Goal: Find specific page/section

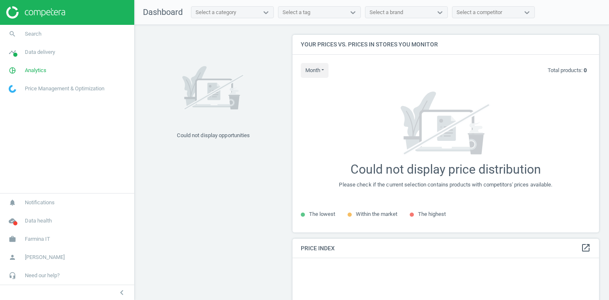
scroll to position [198, 307]
click at [56, 48] on link "timeline Data delivery" at bounding box center [67, 52] width 134 height 18
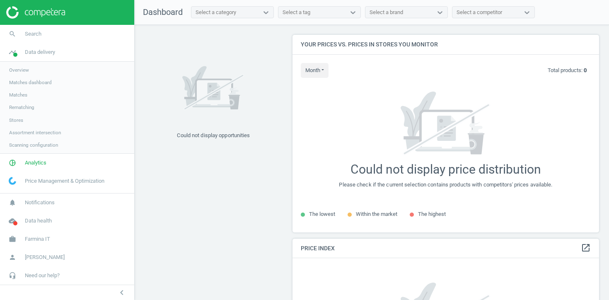
click at [18, 117] on span "Stores" at bounding box center [16, 120] width 14 height 7
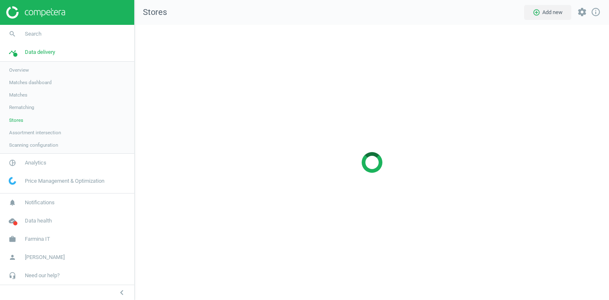
scroll to position [276, 475]
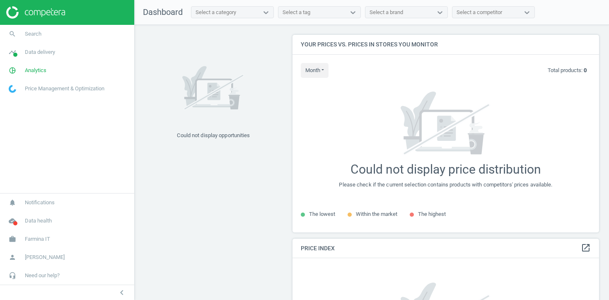
scroll to position [198, 307]
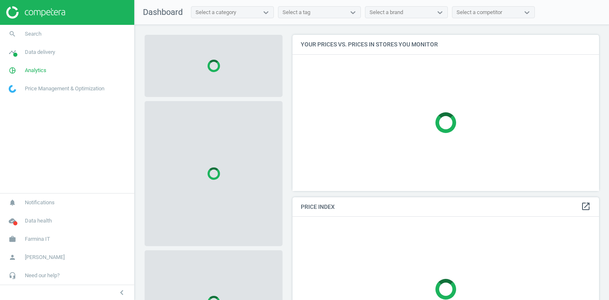
scroll to position [157, 307]
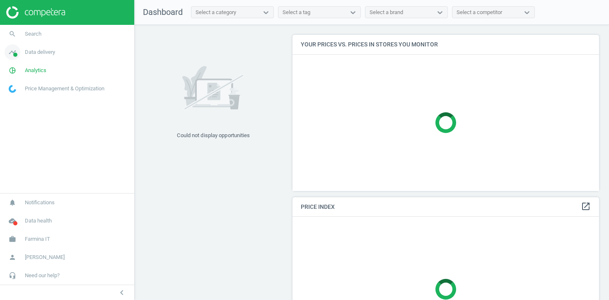
click at [67, 51] on link "timeline Data delivery" at bounding box center [67, 52] width 134 height 18
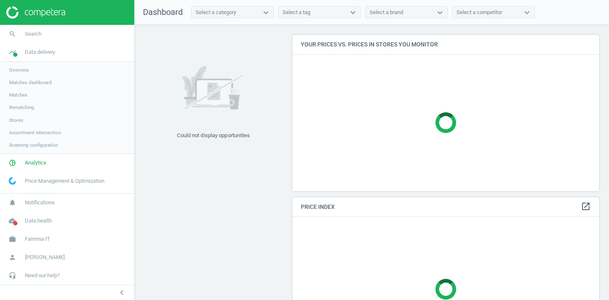
click at [18, 122] on span "Stores" at bounding box center [16, 120] width 14 height 7
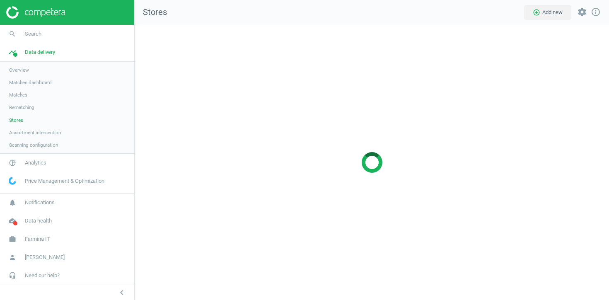
scroll to position [276, 475]
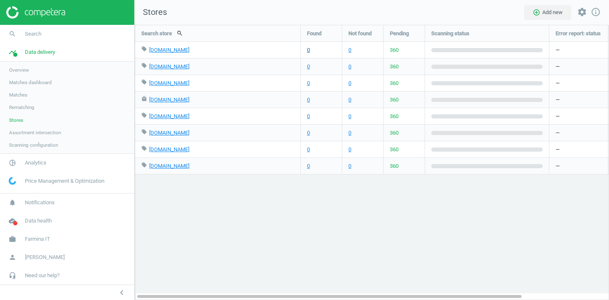
click at [307, 50] on link "0" at bounding box center [308, 49] width 3 height 7
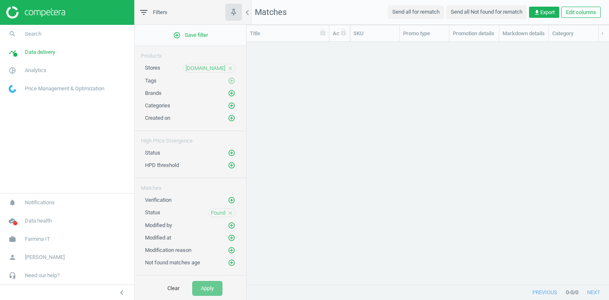
scroll to position [242, 363]
